Goal: Task Accomplishment & Management: Manage account settings

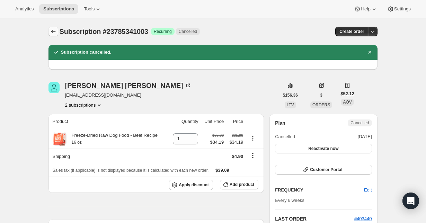
click at [50, 27] on button "Subscriptions" at bounding box center [53, 32] width 10 height 10
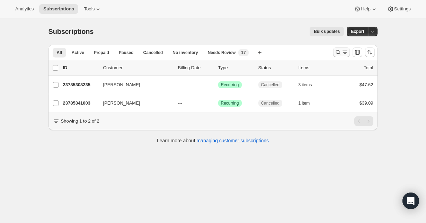
click at [336, 56] on button "Search and filter results" at bounding box center [341, 52] width 17 height 10
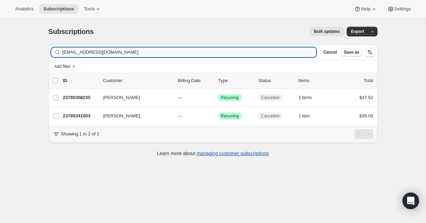
click at [137, 51] on input "[EMAIL_ADDRESS][DOMAIN_NAME]" at bounding box center [189, 52] width 254 height 10
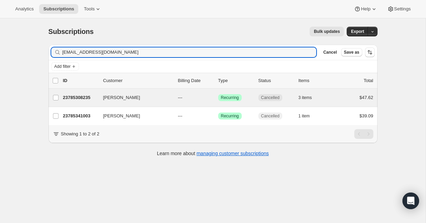
type input "[EMAIL_ADDRESS][DOMAIN_NAME]"
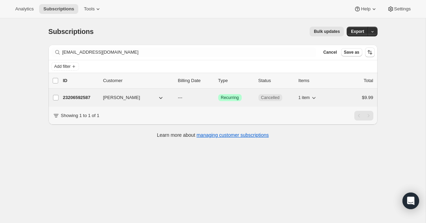
click at [81, 102] on div "23206592587 [PERSON_NAME] --- Success Recurring Cancelled 1 item $9.99" at bounding box center [218, 98] width 310 height 10
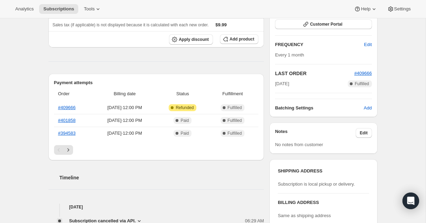
scroll to position [115, 0]
